Goal: Task Accomplishment & Management: Manage account settings

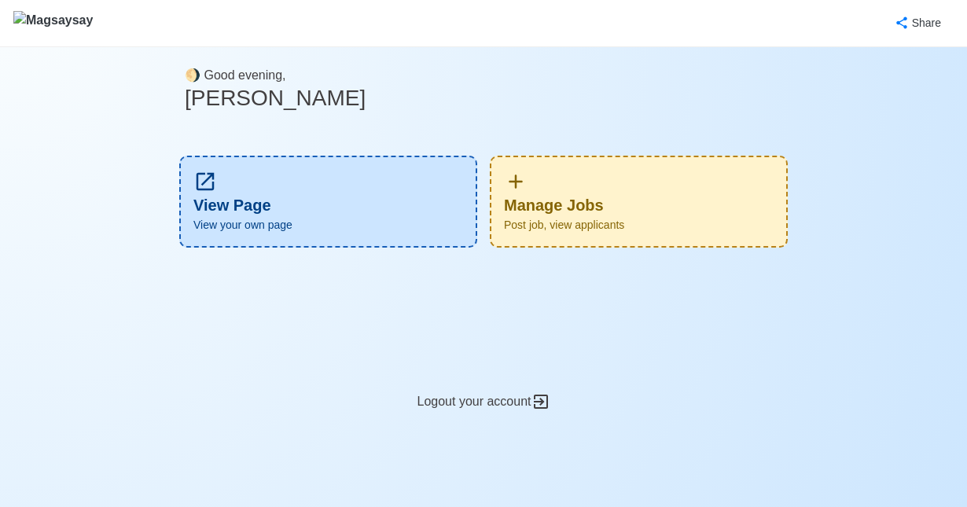
click at [639, 208] on div "Manage Jobs Post job, view applicants" at bounding box center [639, 202] width 298 height 92
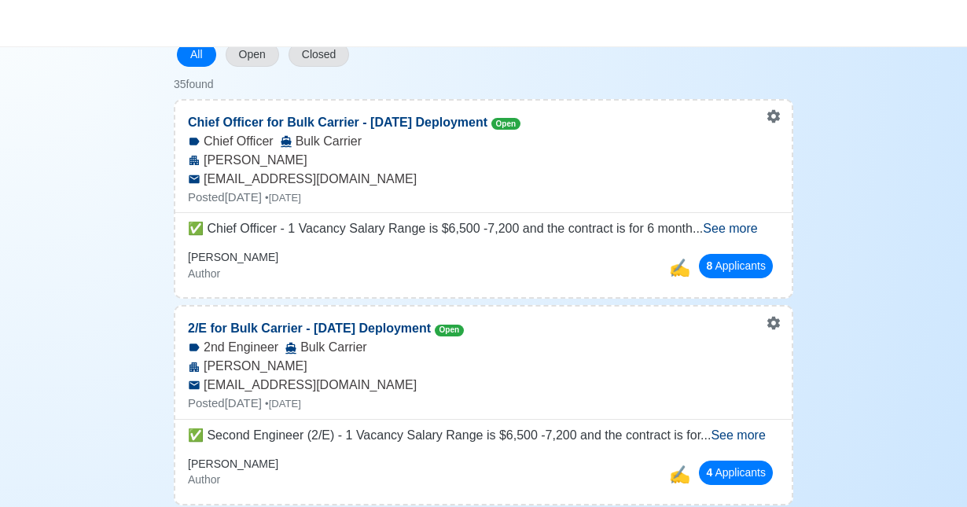
scroll to position [172, 0]
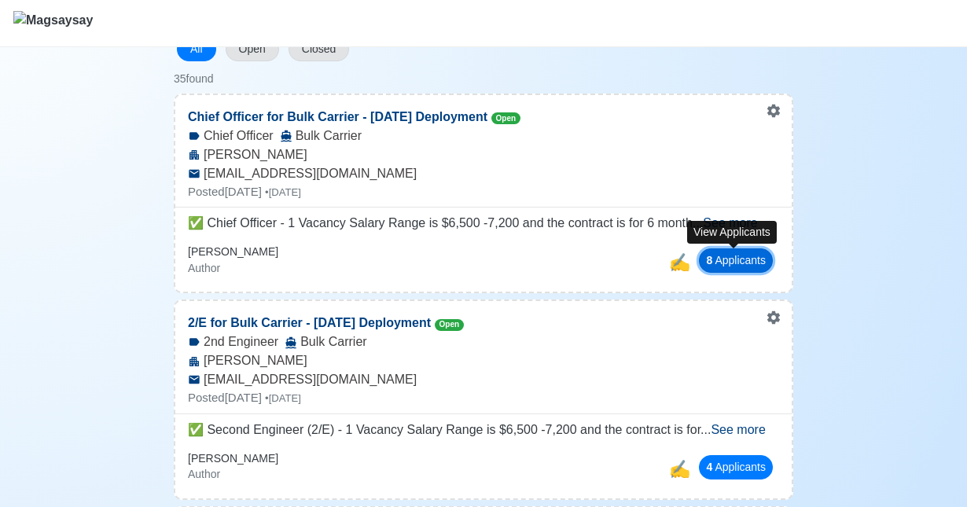
click at [717, 263] on button "8 Applicant s" at bounding box center [736, 260] width 74 height 24
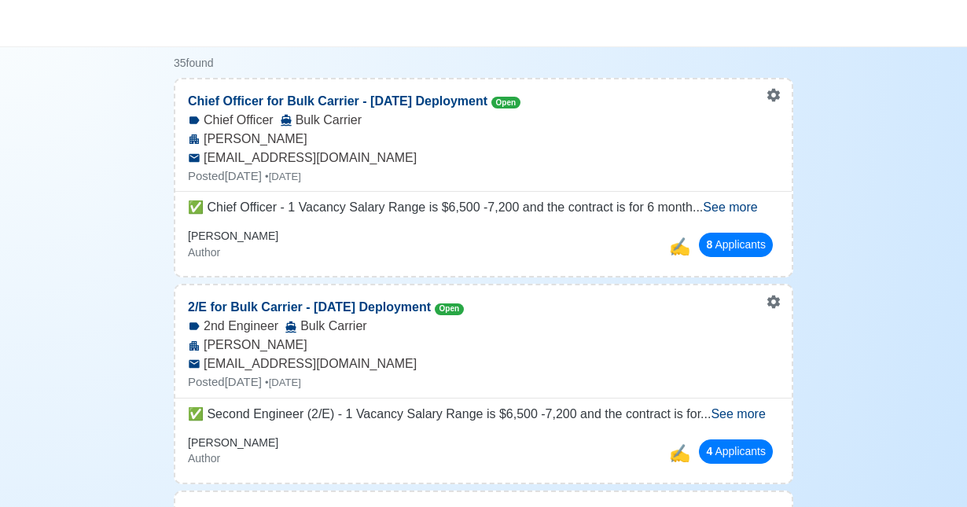
scroll to position [189, 0]
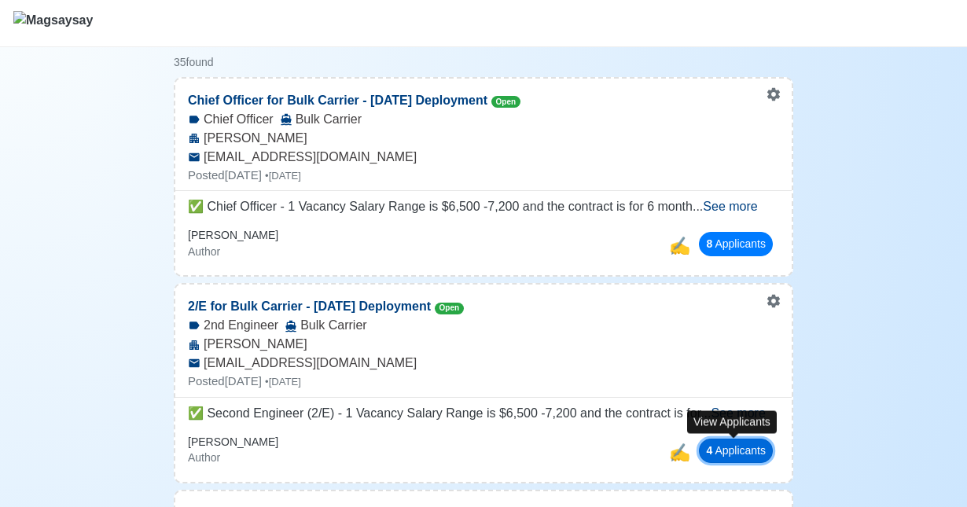
click at [750, 454] on button "4 Applicant s" at bounding box center [736, 451] width 74 height 24
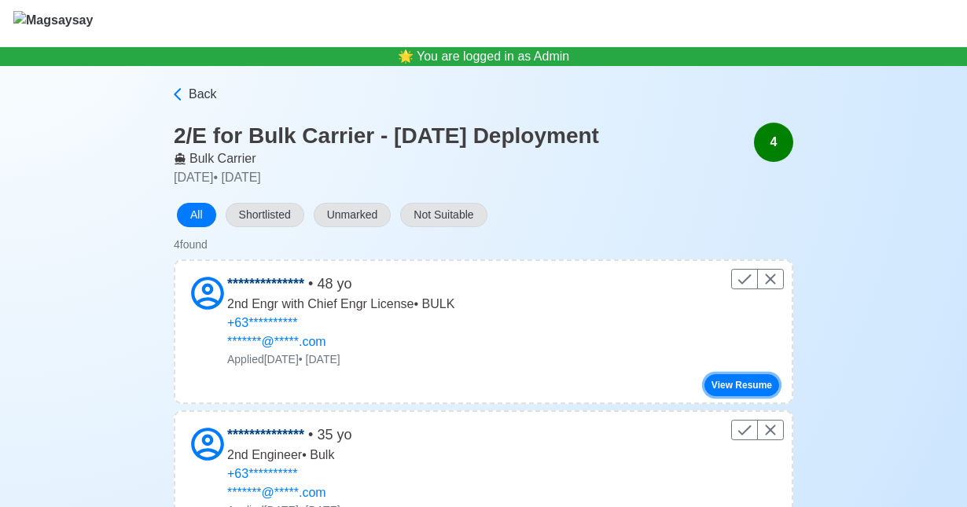
click at [736, 385] on button "View Resume" at bounding box center [742, 385] width 75 height 22
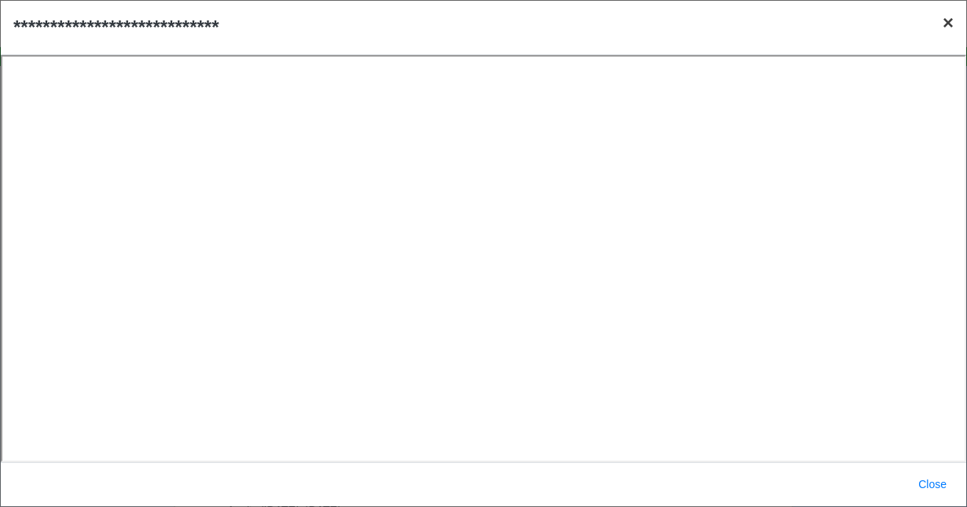
click at [945, 27] on span "×" at bounding box center [948, 22] width 11 height 21
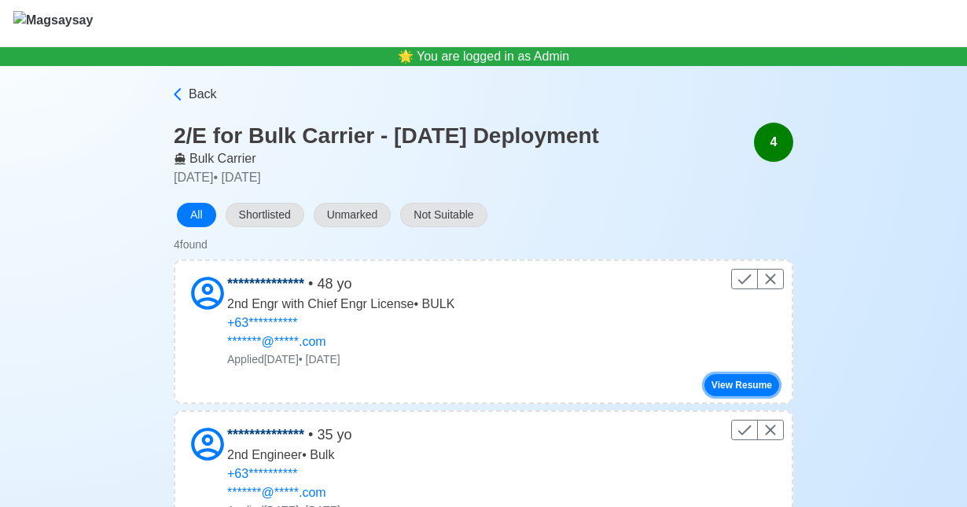
click at [723, 387] on button "View Resume" at bounding box center [742, 385] width 75 height 22
